Goal: Task Accomplishment & Management: Use online tool/utility

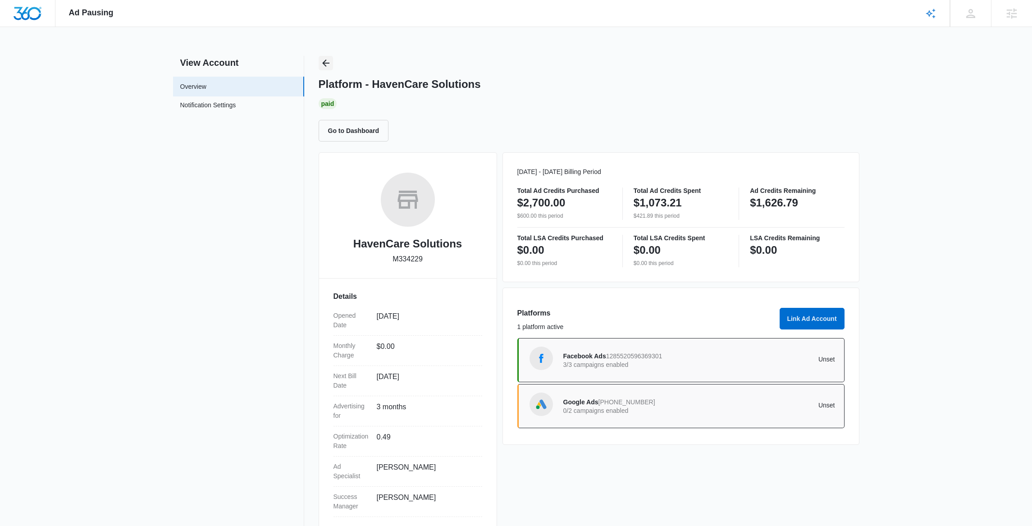
click at [326, 63] on icon "Back" at bounding box center [325, 62] width 7 height 7
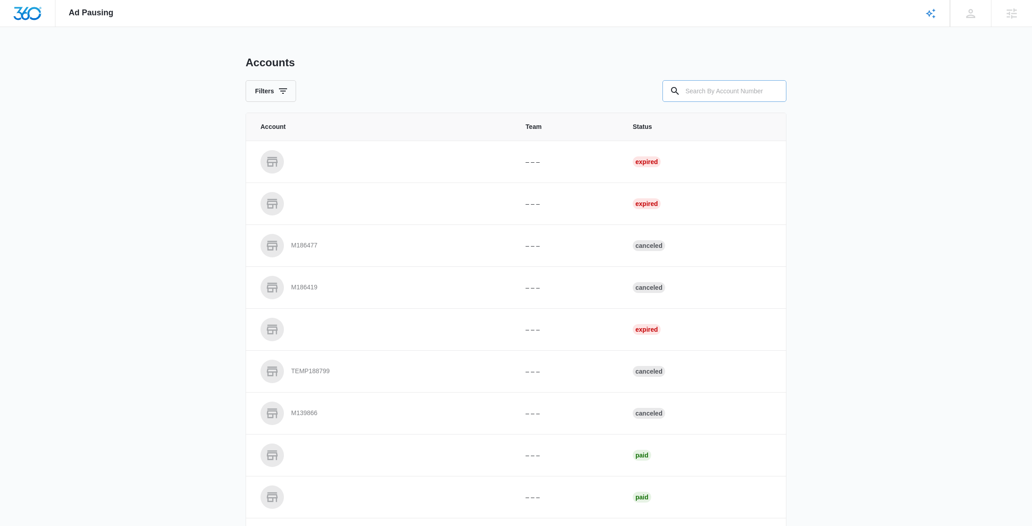
click at [725, 91] on input "text" at bounding box center [724, 91] width 124 height 22
paste input "M184159"
type input "M184159"
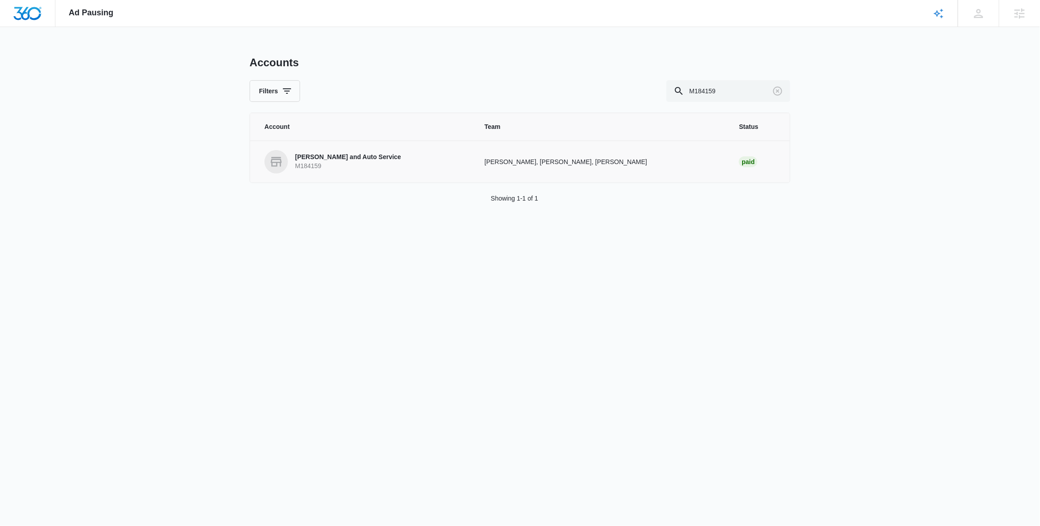
click at [311, 158] on p "Neal Tire and Auto Service" at bounding box center [348, 157] width 106 height 9
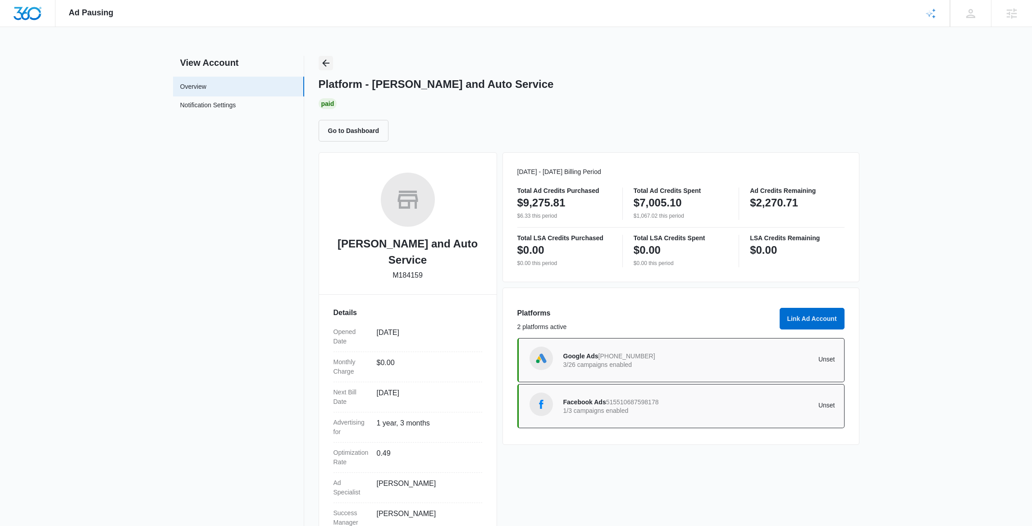
click at [326, 66] on icon "Back" at bounding box center [325, 63] width 11 height 11
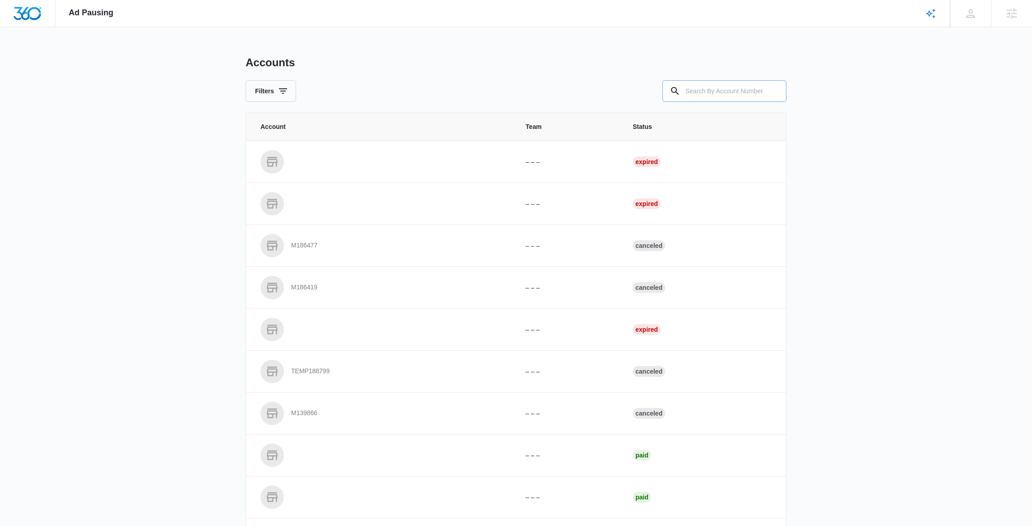
click at [718, 94] on input "text" at bounding box center [724, 91] width 124 height 22
paste input "M185503"
type input "M185503"
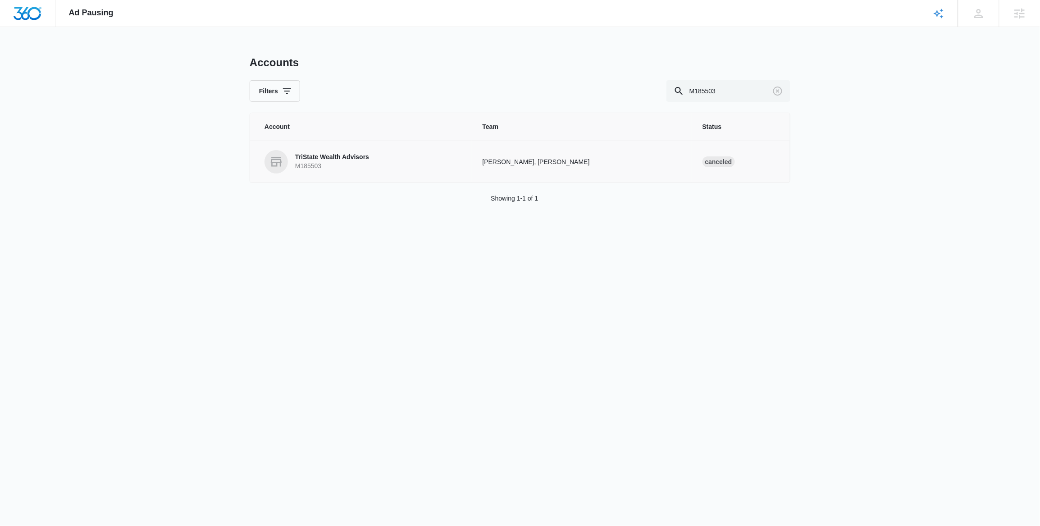
click at [330, 161] on p "TriState Wealth Advisors" at bounding box center [332, 157] width 74 height 9
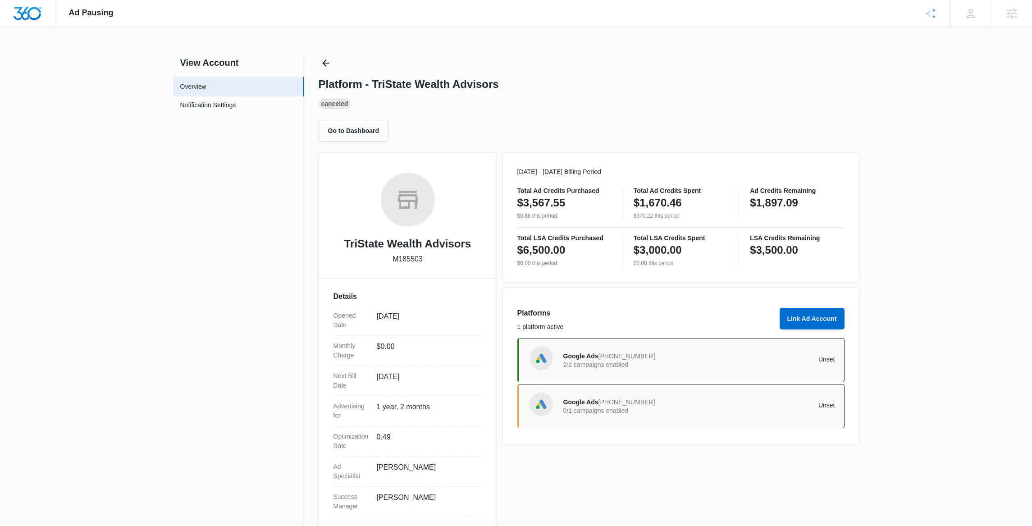
click at [664, 362] on p "2/2 campaigns enabled" at bounding box center [631, 364] width 136 height 6
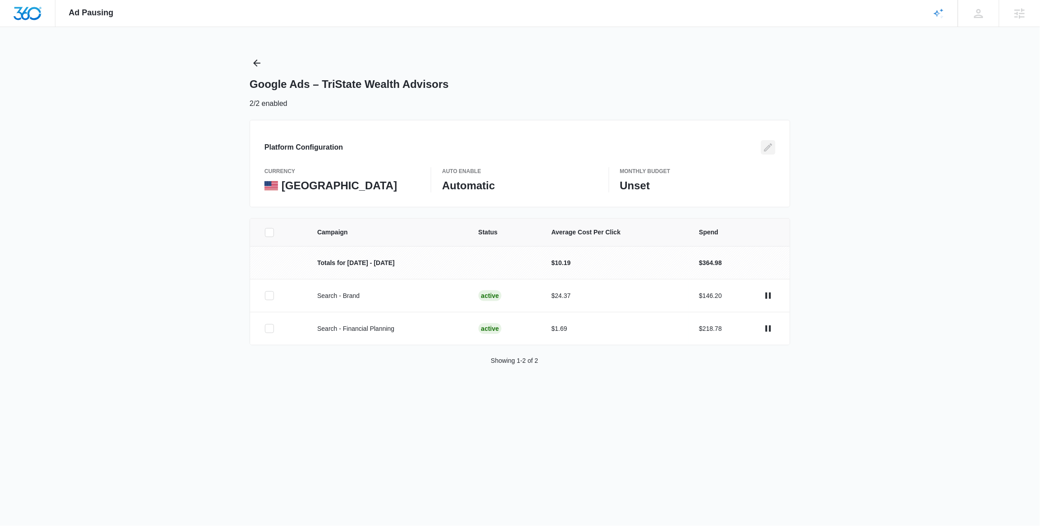
click at [766, 146] on icon "Edit" at bounding box center [768, 147] width 11 height 11
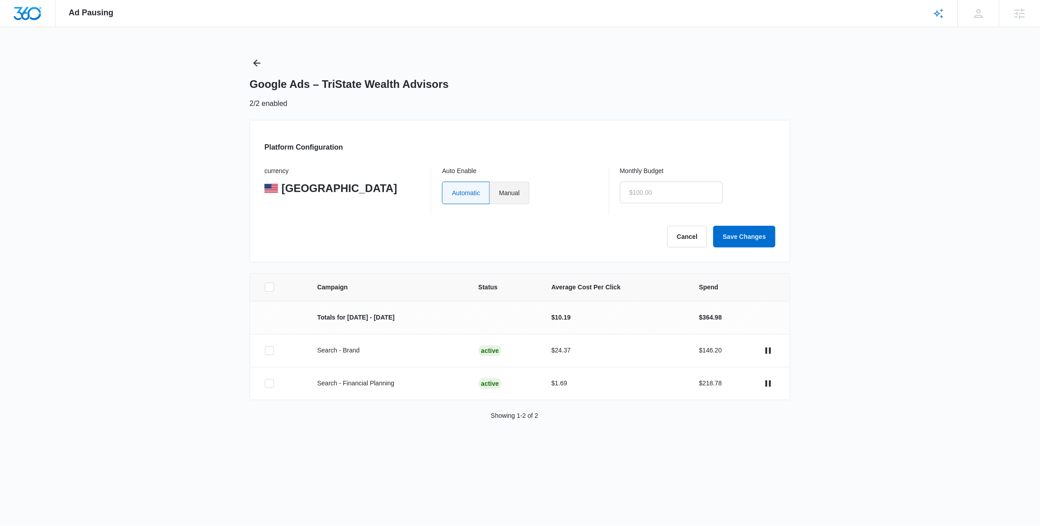
click at [515, 191] on label "Manual" at bounding box center [510, 193] width 40 height 23
click at [499, 192] on input "Manual" at bounding box center [499, 192] width 0 height 0
radio input "true"
click at [692, 196] on input "text" at bounding box center [671, 193] width 103 height 22
type input "$0.01"
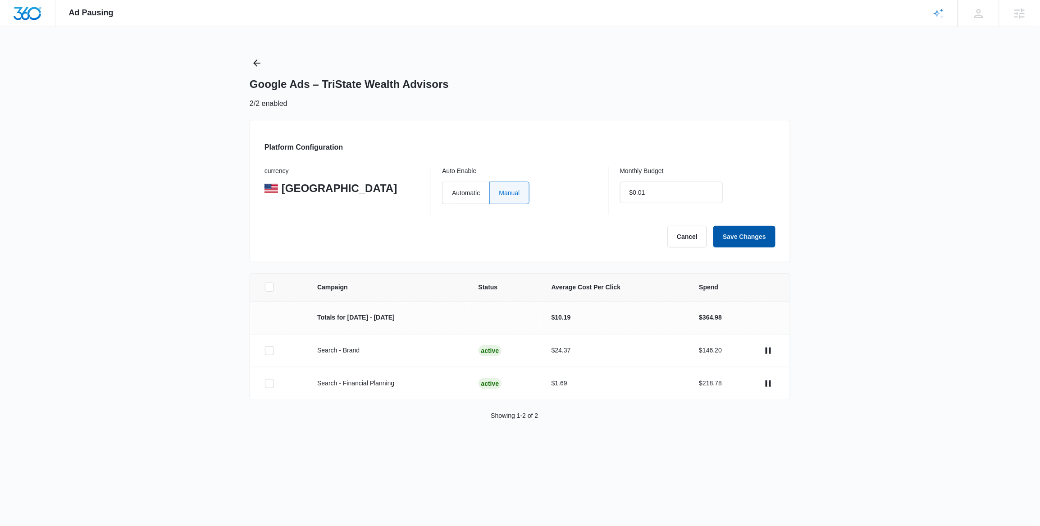
click at [752, 239] on button "Save Changes" at bounding box center [744, 237] width 62 height 22
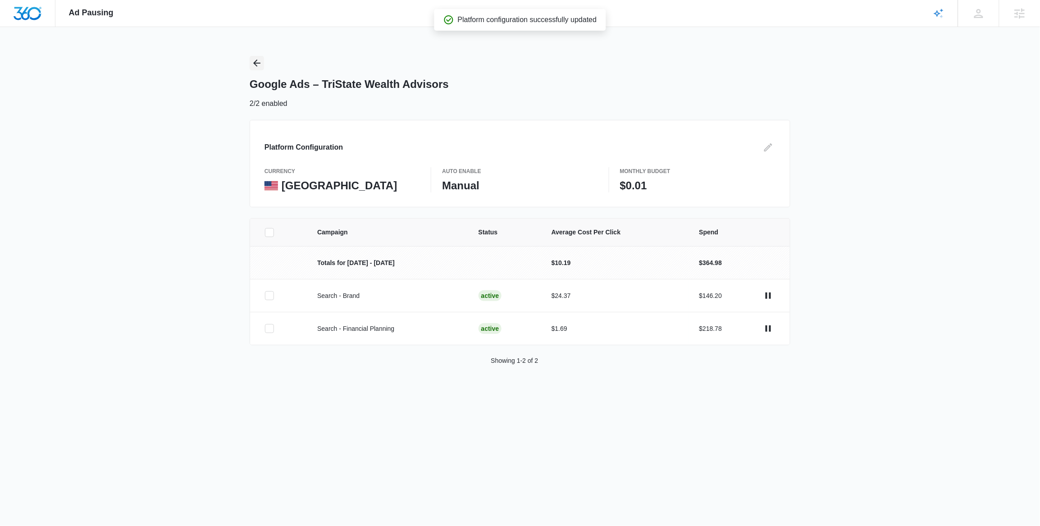
click at [258, 64] on icon "Back" at bounding box center [256, 63] width 11 height 11
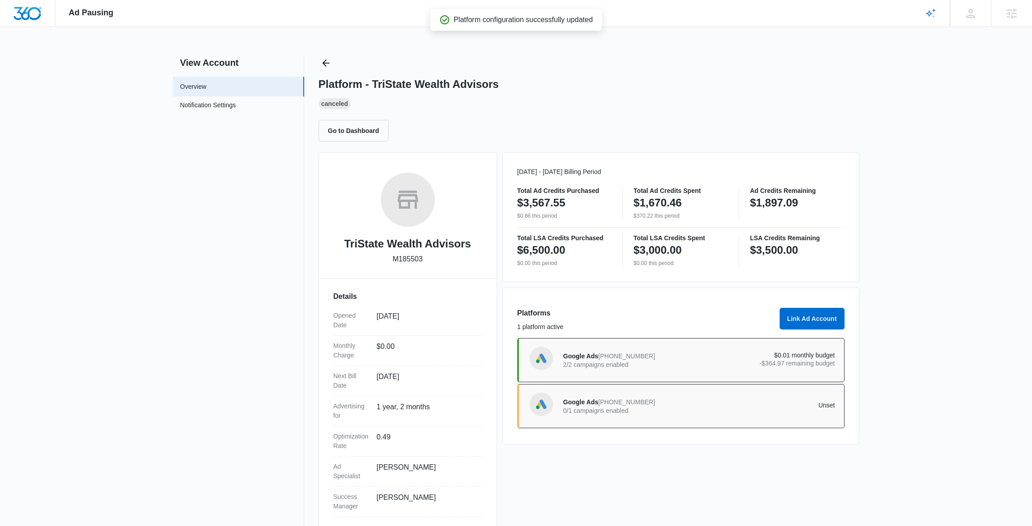
click at [637, 407] on div "Google Ads 410-891-1664 0/1 campaigns enabled" at bounding box center [631, 406] width 136 height 19
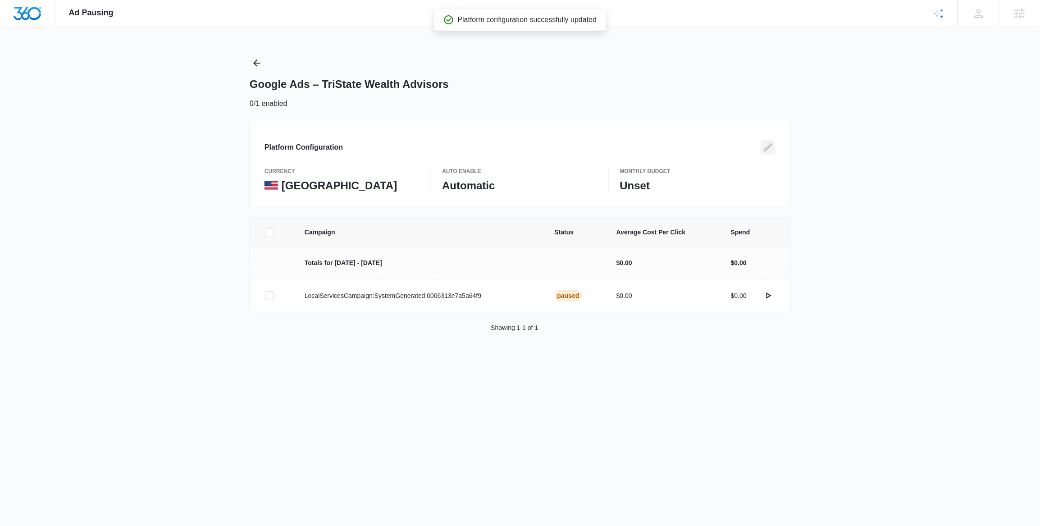
click at [772, 146] on icon "Edit" at bounding box center [768, 147] width 11 height 11
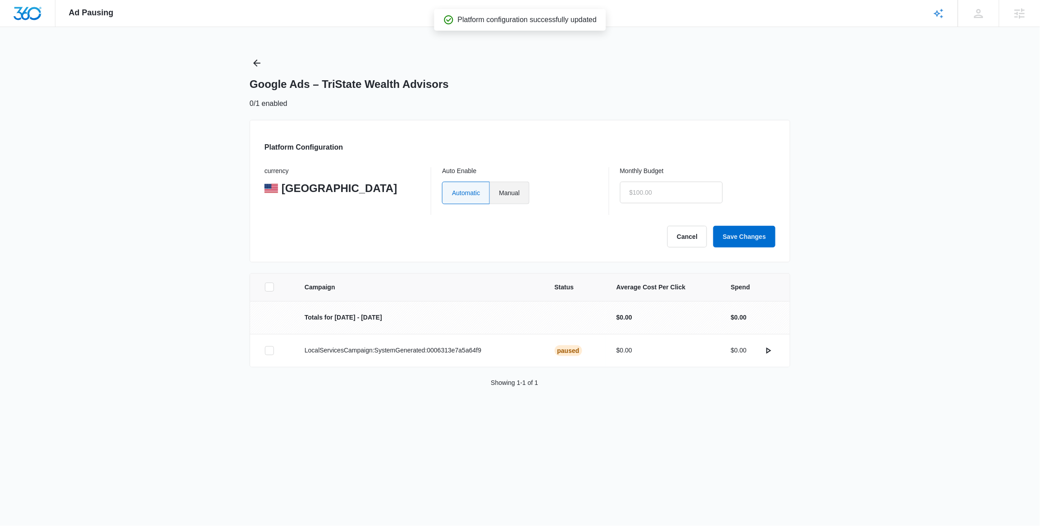
click at [520, 192] on label "Manual" at bounding box center [510, 193] width 40 height 23
click at [712, 193] on input "text" at bounding box center [671, 193] width 103 height 22
type input "$0.01"
click at [757, 236] on button "Save Changes" at bounding box center [744, 237] width 62 height 22
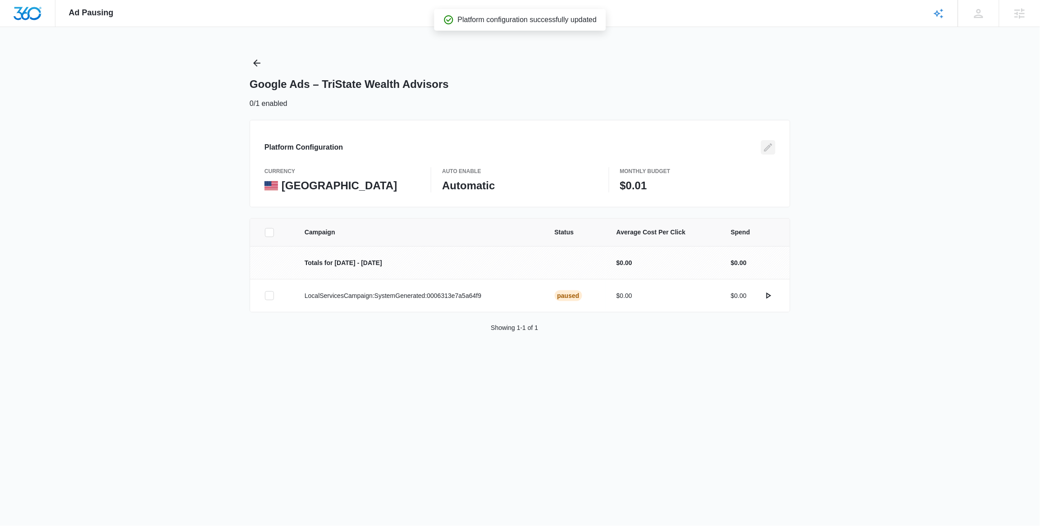
click at [771, 150] on icon "Edit" at bounding box center [768, 147] width 11 height 11
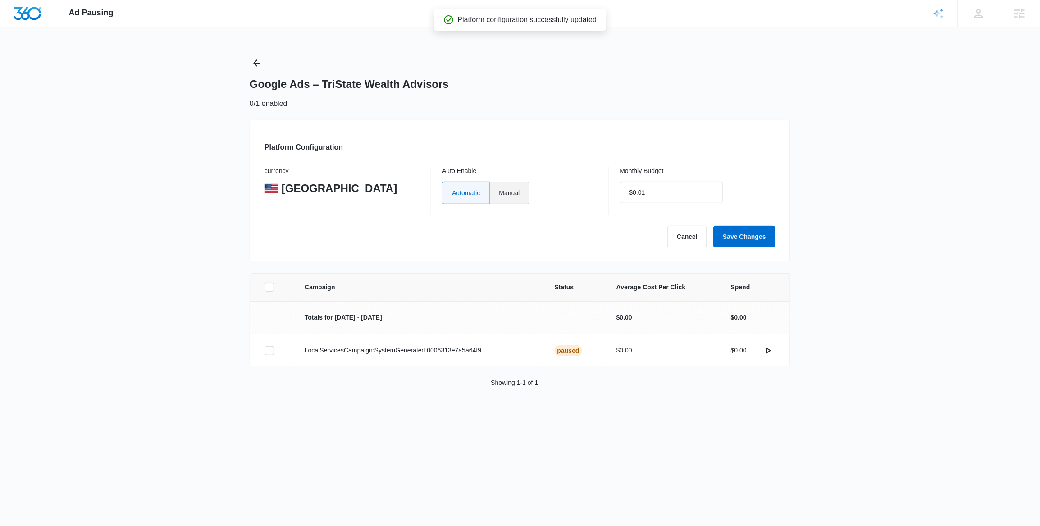
click at [515, 199] on label "Manual" at bounding box center [510, 193] width 40 height 23
click at [499, 193] on input "Manual" at bounding box center [499, 192] width 0 height 0
radio input "true"
type input "$0.00"
click at [745, 236] on button "Save Changes" at bounding box center [744, 237] width 62 height 22
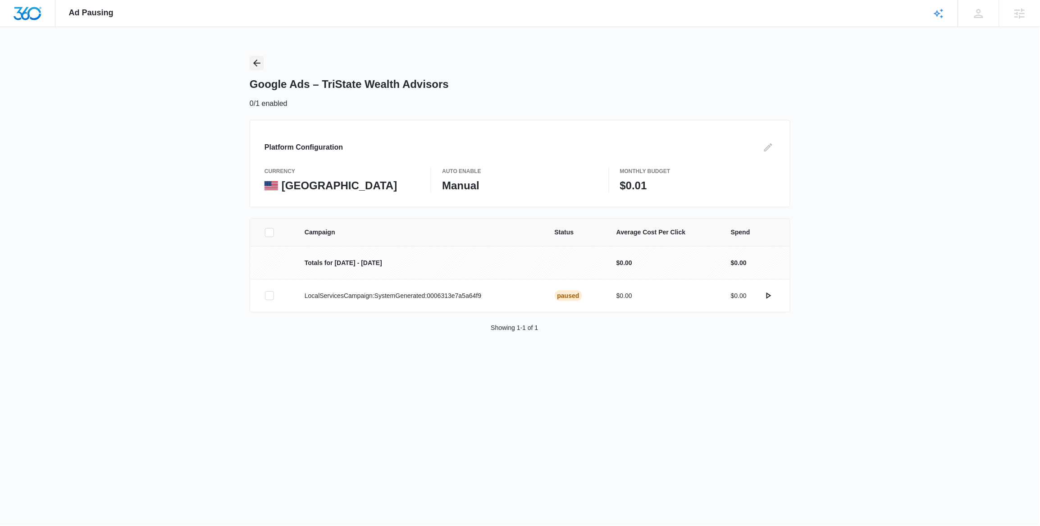
click at [257, 64] on icon "Back" at bounding box center [256, 63] width 11 height 11
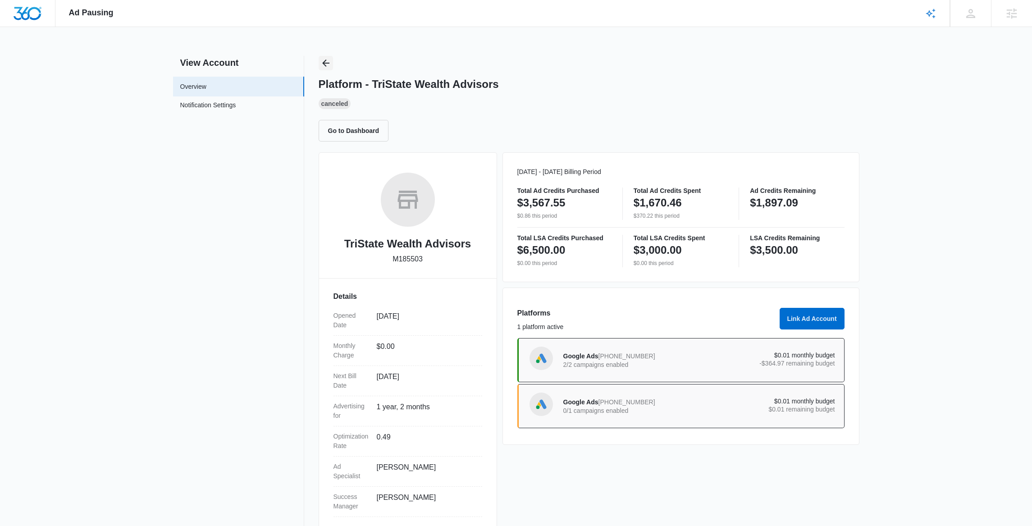
click at [322, 59] on icon "Back" at bounding box center [325, 63] width 11 height 11
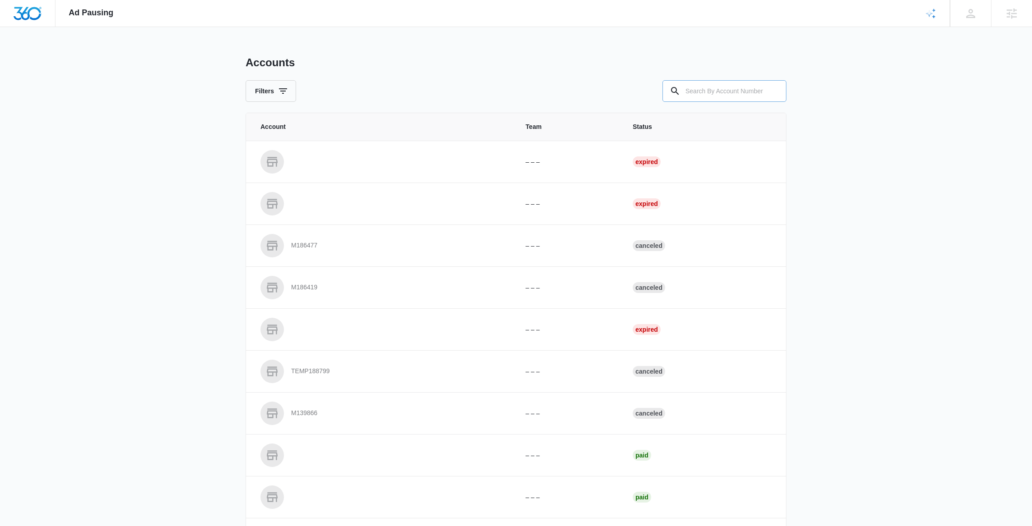
click at [740, 91] on input "text" at bounding box center [724, 91] width 124 height 22
paste input "M329722"
type input "M329722"
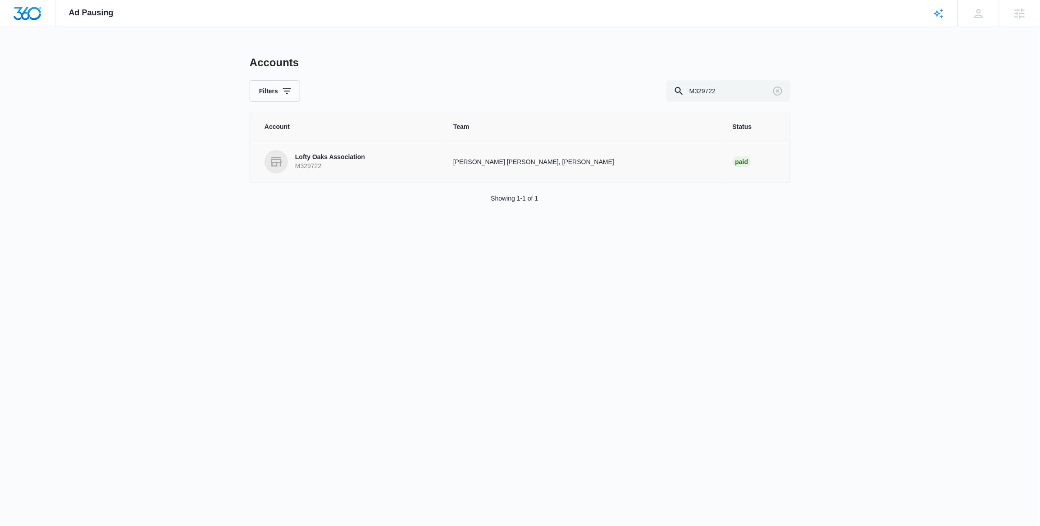
click at [342, 158] on p "Lofty Oaks Association" at bounding box center [330, 157] width 70 height 9
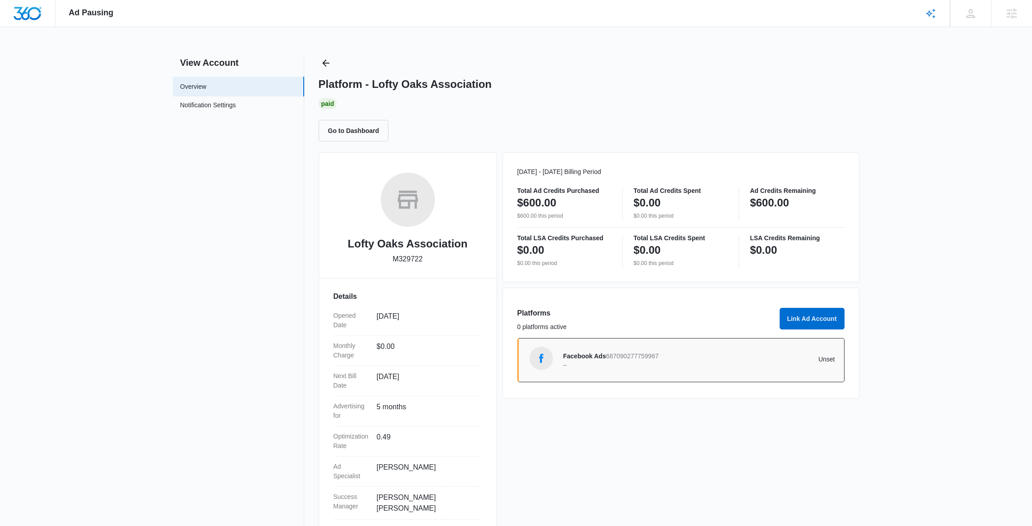
click at [590, 363] on p "–" at bounding box center [631, 364] width 136 height 6
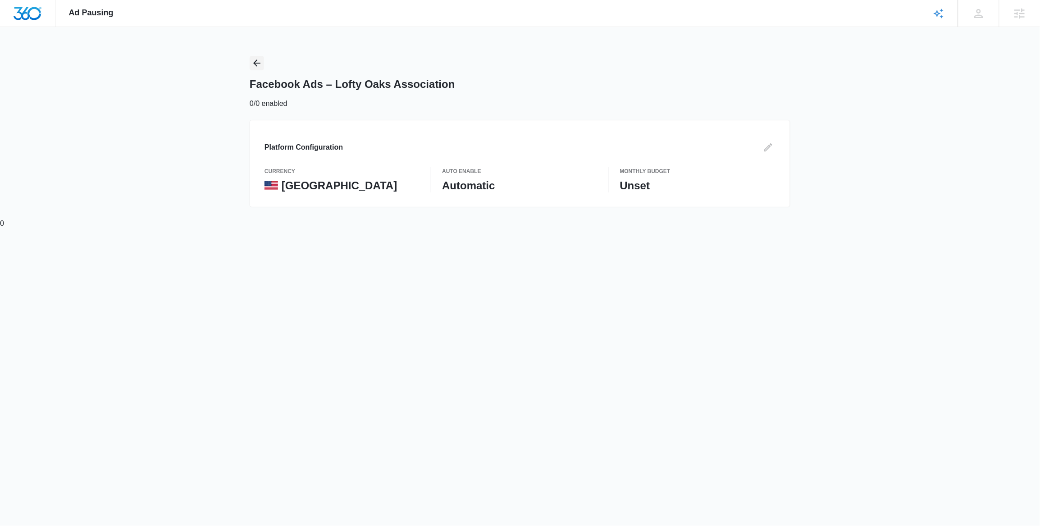
click at [255, 60] on icon "Back" at bounding box center [256, 63] width 11 height 11
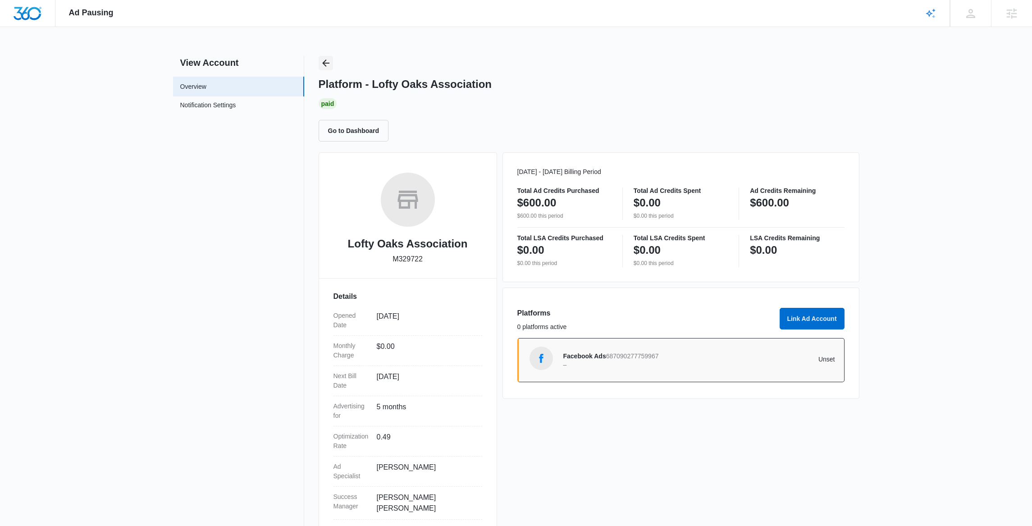
click at [326, 63] on icon "Back" at bounding box center [325, 62] width 7 height 7
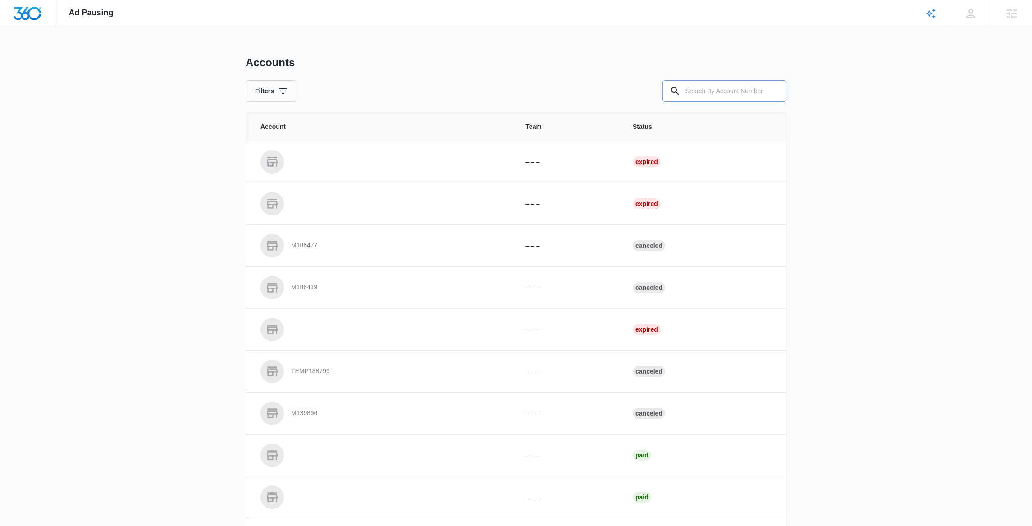
click at [696, 94] on input "text" at bounding box center [724, 91] width 124 height 22
paste input "M320417"
type input "M320417"
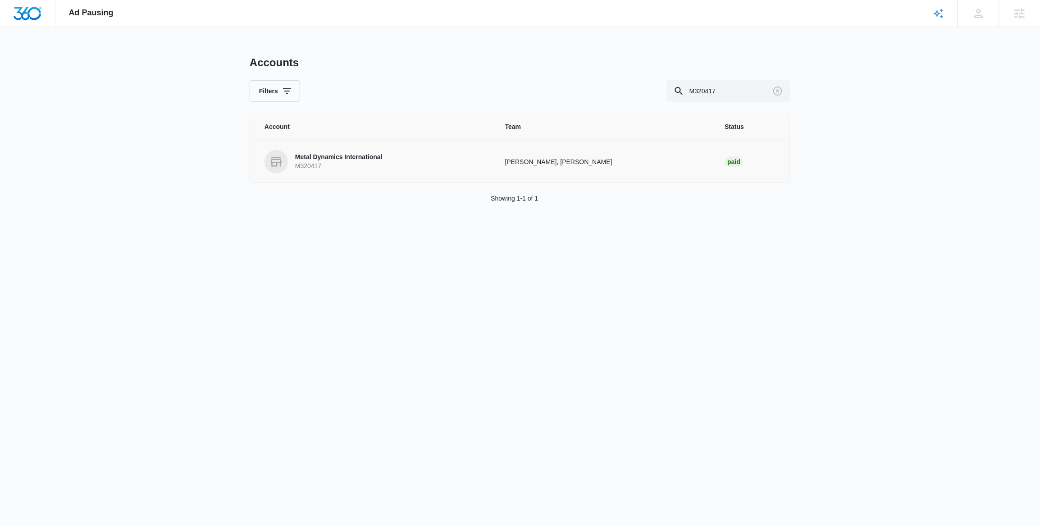
click at [324, 152] on link "Metal Dynamics International M320417" at bounding box center [374, 161] width 219 height 23
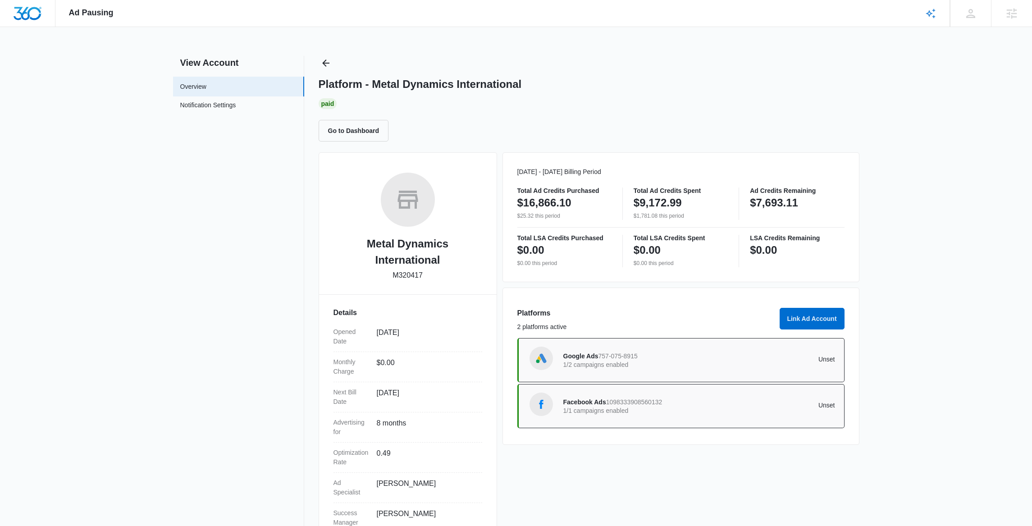
click at [657, 366] on p "1/2 campaigns enabled" at bounding box center [631, 364] width 136 height 6
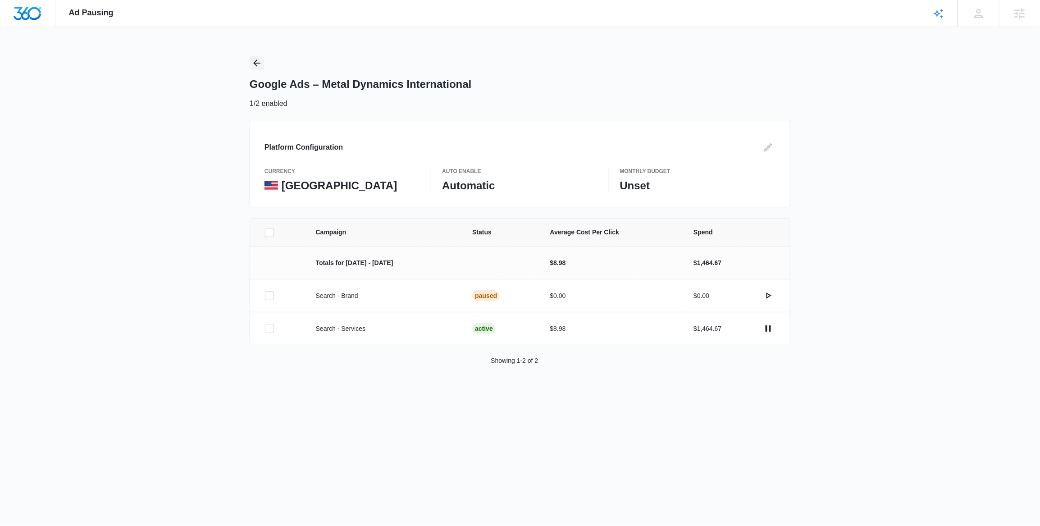
click at [253, 64] on icon "Back" at bounding box center [256, 63] width 11 height 11
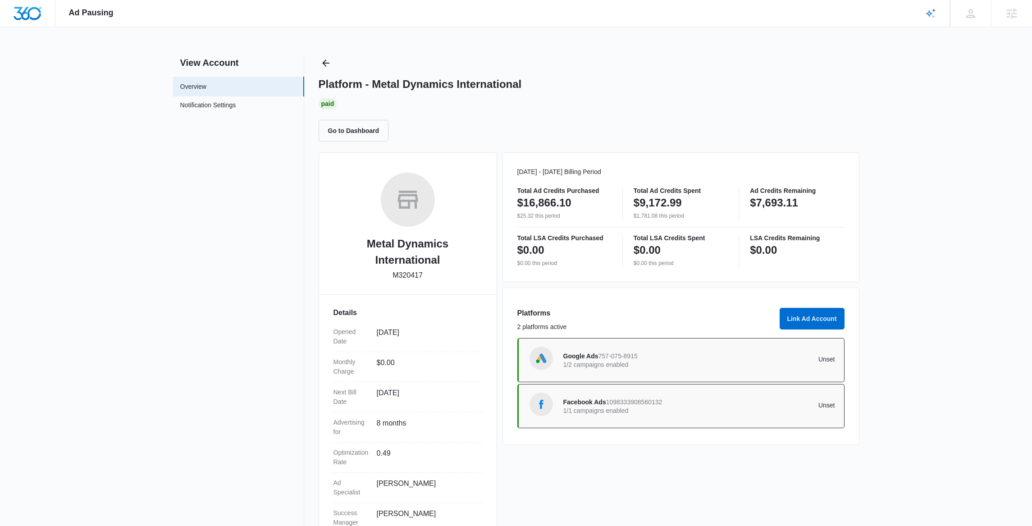
click at [622, 402] on span "1098333908560132" at bounding box center [634, 401] width 56 height 7
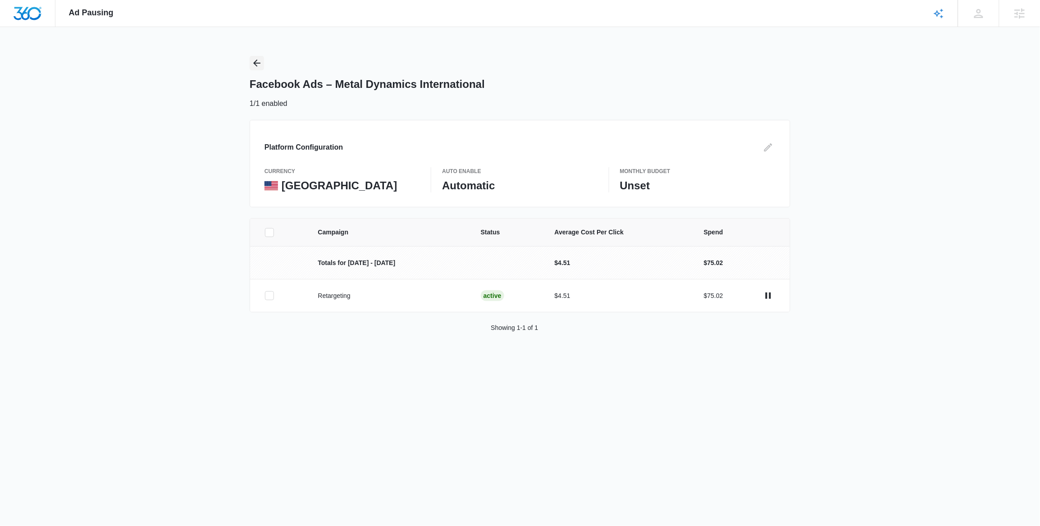
click at [256, 61] on icon "Back" at bounding box center [256, 62] width 7 height 7
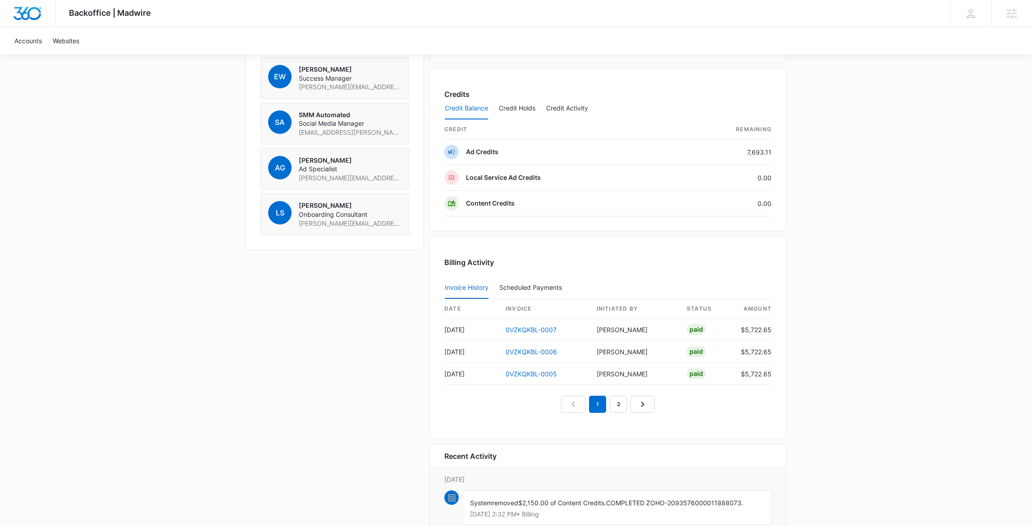
scroll to position [733, 0]
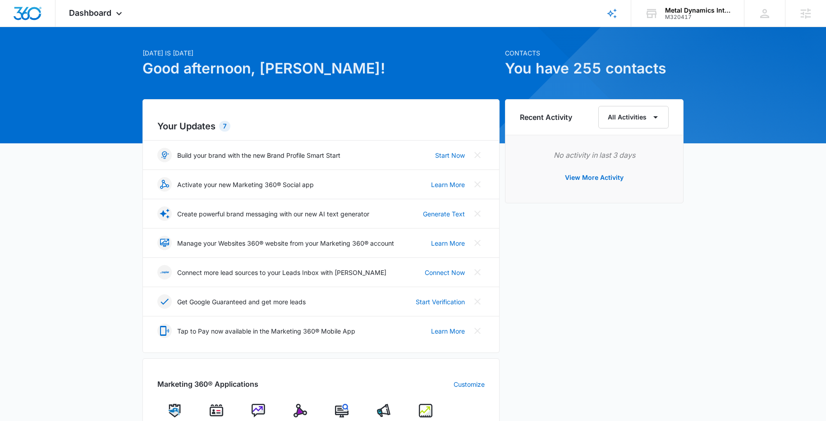
scroll to position [341, 0]
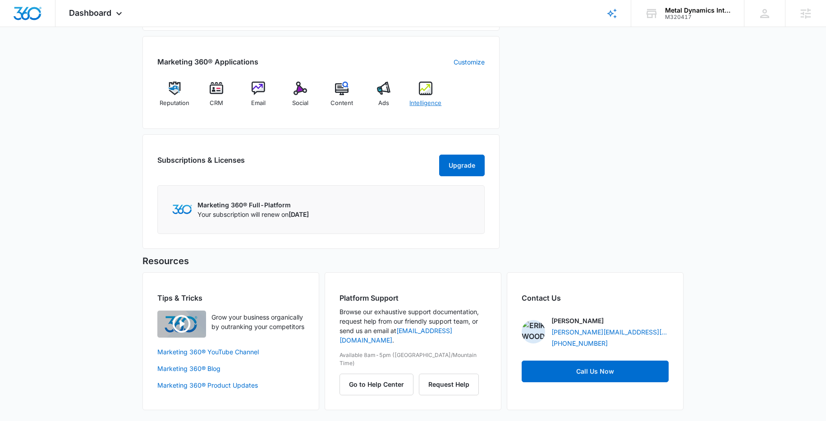
click at [430, 101] on span "Intelligence" at bounding box center [425, 103] width 32 height 9
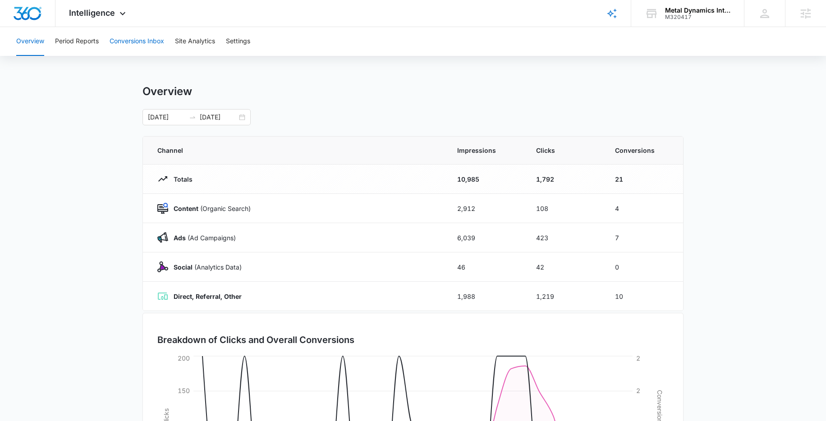
click at [153, 42] on button "Conversions Inbox" at bounding box center [136, 41] width 55 height 29
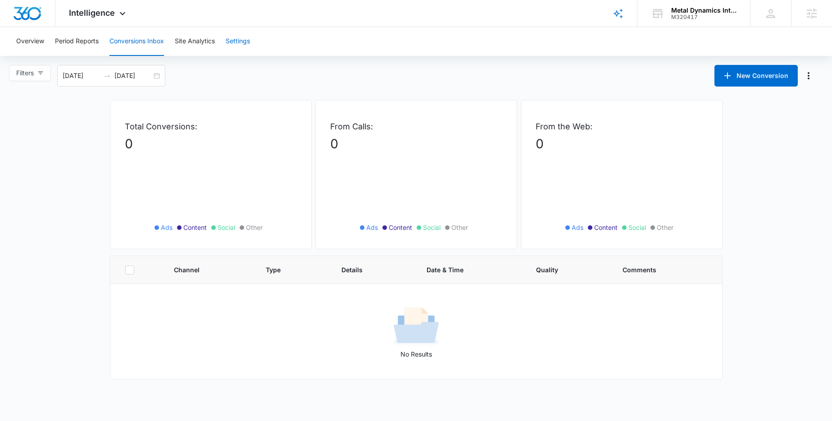
click at [233, 43] on button "Settings" at bounding box center [238, 41] width 24 height 29
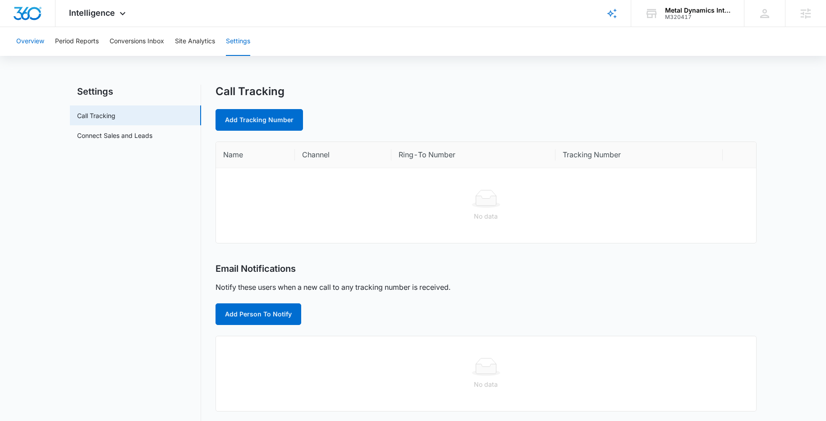
click at [34, 43] on button "Overview" at bounding box center [30, 41] width 28 height 29
